Goal: Task Accomplishment & Management: Complete application form

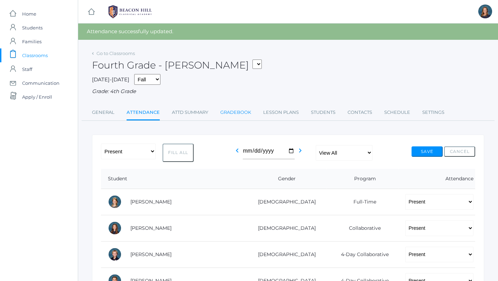
click at [234, 112] on link "Gradebook" at bounding box center [235, 113] width 31 height 14
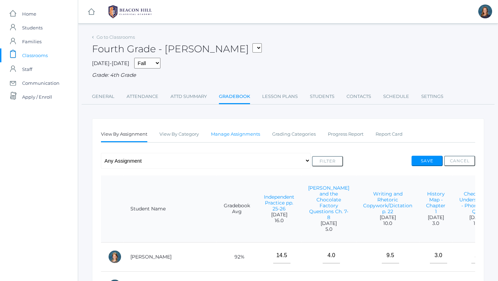
click at [239, 136] on link "Manage Assignments" at bounding box center [235, 134] width 49 height 14
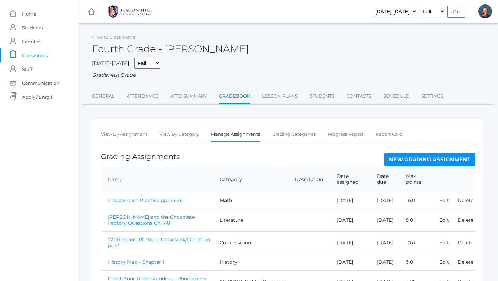
click at [428, 160] on link "New Grading Assignment" at bounding box center [429, 160] width 91 height 14
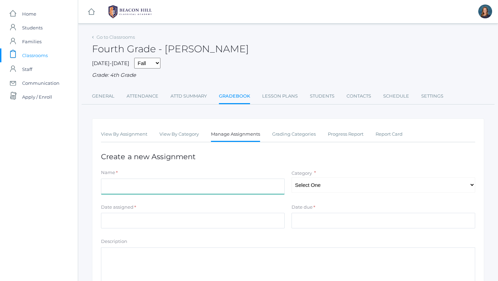
click at [148, 186] on input "Name" at bounding box center [193, 187] width 184 height 16
click at [154, 185] on input "Independent Practice pp.119-120)" at bounding box center [193, 187] width 184 height 16
type input "Independent Practice (pp.119-120)"
click at [310, 186] on select "Select One Composition Literature LOE/Grammar Math Science History Latin Memory" at bounding box center [384, 185] width 184 height 16
select select "1127"
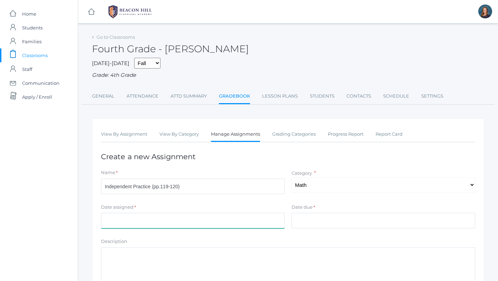
click at [264, 220] on input "Date assigned" at bounding box center [193, 221] width 184 height 16
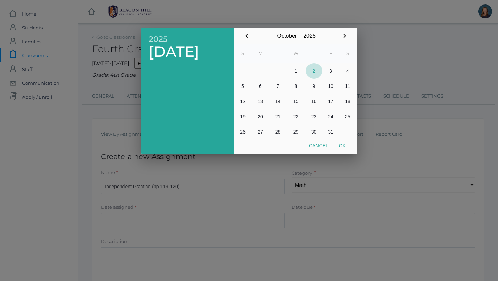
click at [314, 69] on button "2" at bounding box center [314, 70] width 17 height 15
click at [341, 145] on button "Ok" at bounding box center [342, 145] width 17 height 12
type input "2025-10-02"
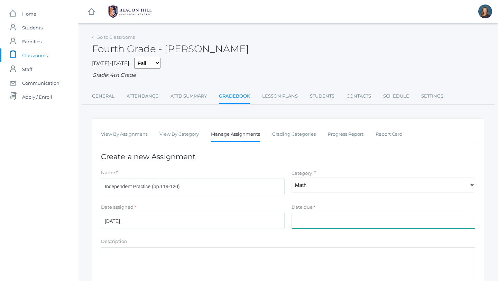
click at [304, 218] on input "Date due" at bounding box center [384, 221] width 184 height 16
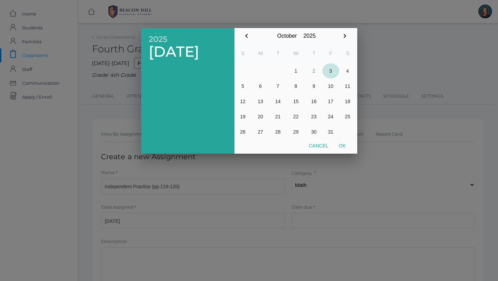
click at [332, 72] on button "3" at bounding box center [331, 70] width 17 height 15
click at [343, 144] on button "Ok" at bounding box center [342, 145] width 17 height 12
type input "[DATE]"
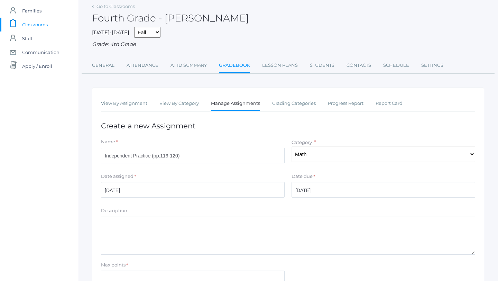
scroll to position [99, 0]
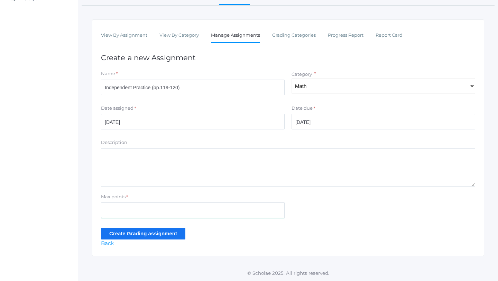
click at [144, 210] on input "Max points" at bounding box center [193, 210] width 184 height 16
type input "11"
click at [147, 236] on input "Create Grading assignment" at bounding box center [143, 233] width 84 height 11
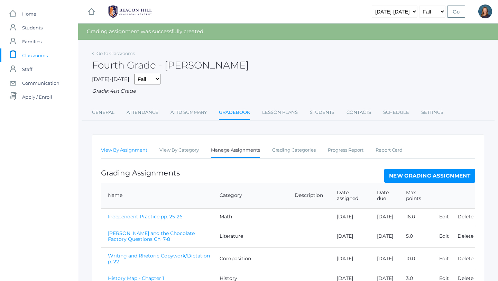
click at [117, 151] on link "View By Assignment" at bounding box center [124, 150] width 46 height 14
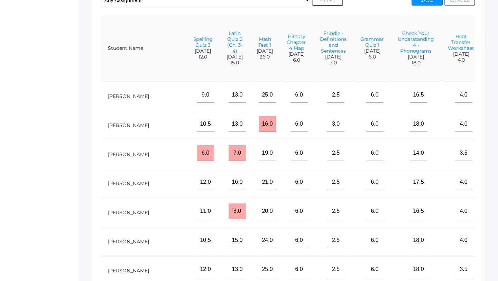
scroll to position [0, 842]
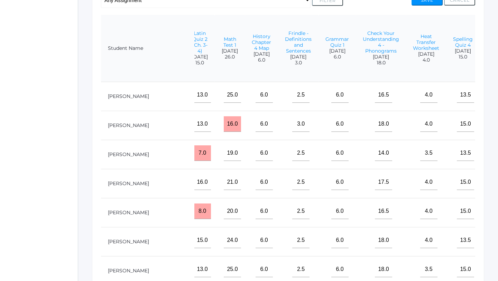
click at [496, 99] on input"] "text" at bounding box center [504, 95] width 17 height 16
type input"] "8"
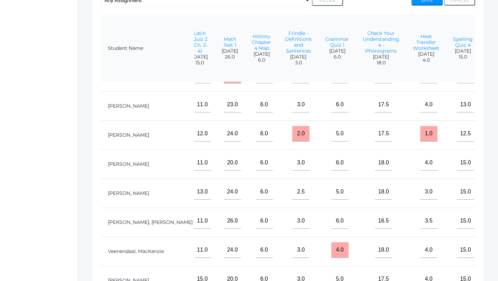
scroll to position [314, 842]
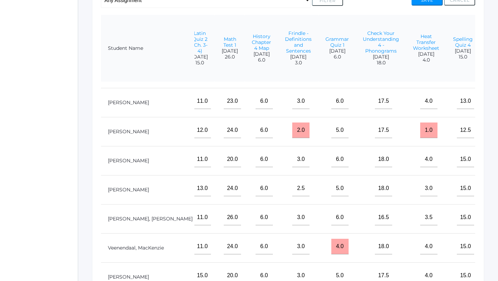
click at [480, 197] on td at bounding box center [502, 189] width 44 height 29
click at [496, 193] on input"] "text" at bounding box center [504, 189] width 17 height 16
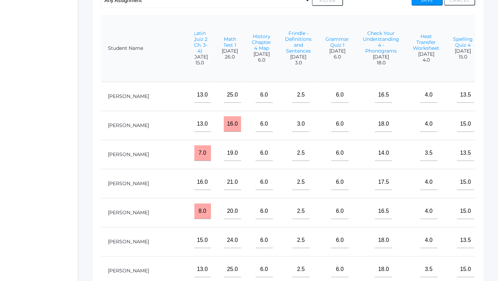
type input"] "8"
click at [496, 123] on input"] "text" at bounding box center [504, 124] width 17 height 16
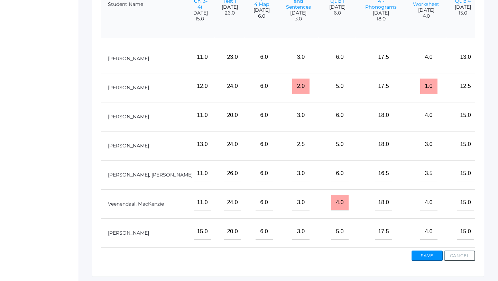
scroll to position [205, 0]
type input"] "4"
click at [496, 234] on input"] "text" at bounding box center [504, 232] width 17 height 16
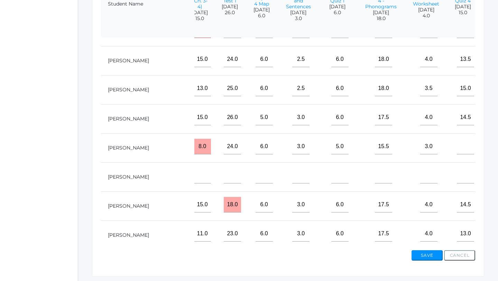
scroll to position [136, 842]
type input"] "8"
click at [496, 87] on input"] "text" at bounding box center [504, 89] width 17 height 16
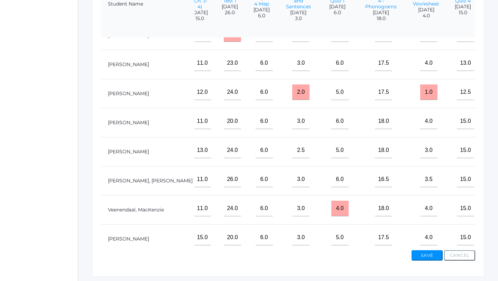
scroll to position [314, 842]
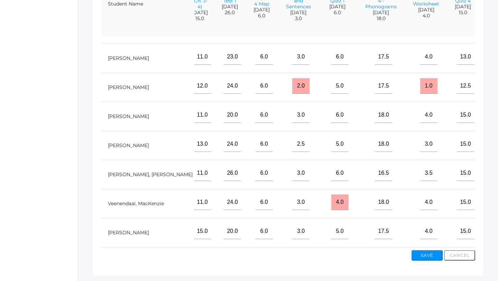
type input"] "5"
click at [496, 202] on input"] "text" at bounding box center [504, 202] width 17 height 16
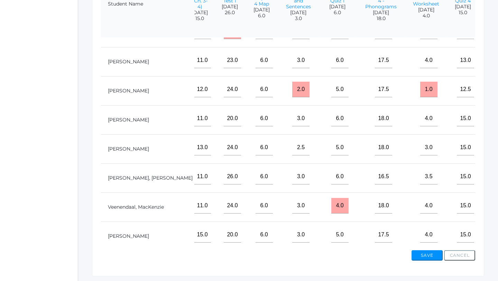
type input"] "7"
click at [496, 62] on input"] "text" at bounding box center [504, 61] width 17 height 16
type input"] "5"
click at [430, 258] on button "Save" at bounding box center [427, 255] width 31 height 10
